Goal: Answer question/provide support

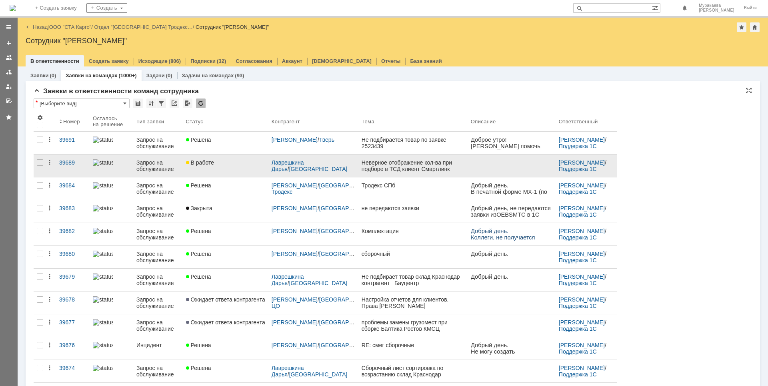
click at [149, 161] on div "Запрос на обслуживание" at bounding box center [157, 165] width 43 height 13
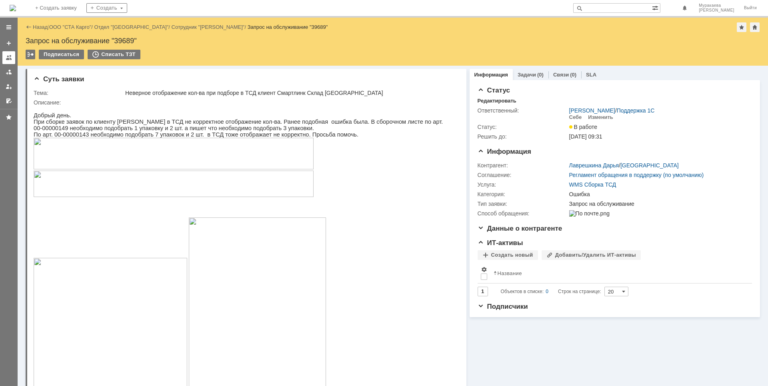
click at [7, 54] on div at bounding box center [9, 57] width 6 height 6
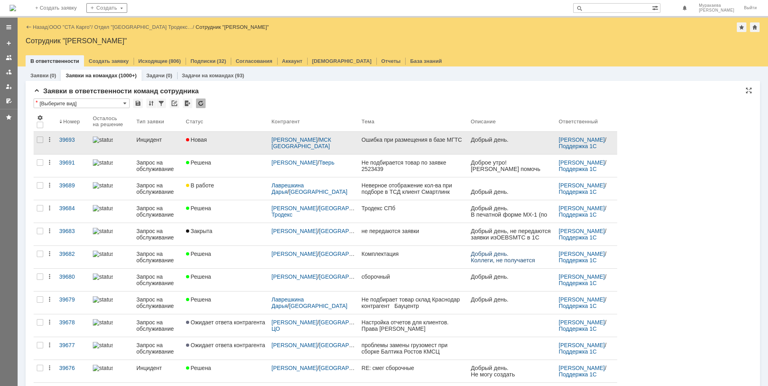
click at [153, 142] on div "Инцидент" at bounding box center [157, 139] width 43 height 6
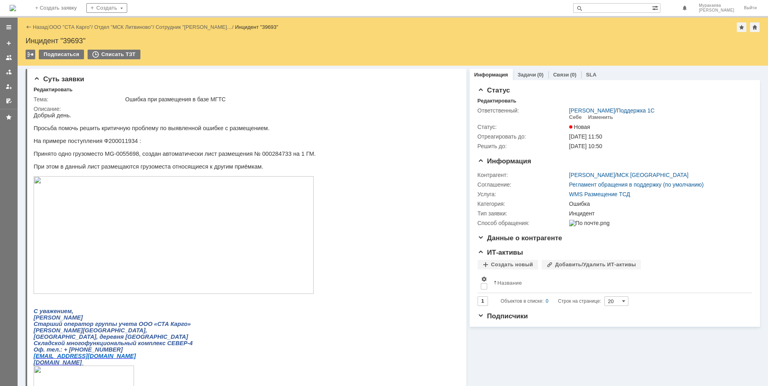
click at [140, 218] on img at bounding box center [174, 235] width 280 height 118
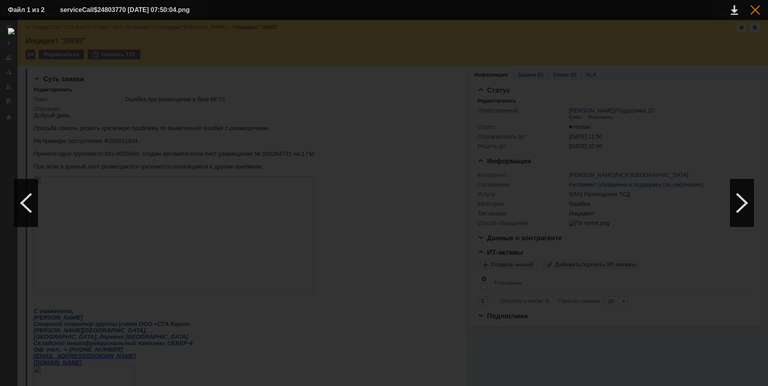
click at [758, 8] on div at bounding box center [755, 10] width 10 height 10
